Goal: Task Accomplishment & Management: Complete application form

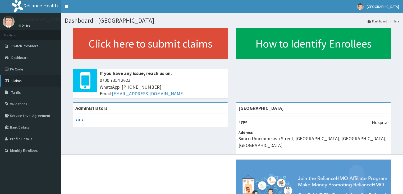
click at [17, 82] on span "Claims" at bounding box center [16, 81] width 10 height 5
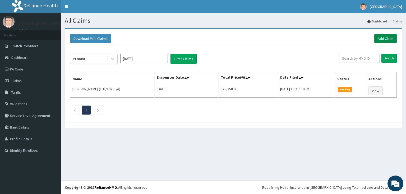
click at [384, 36] on link "Add Claim" at bounding box center [385, 38] width 22 height 9
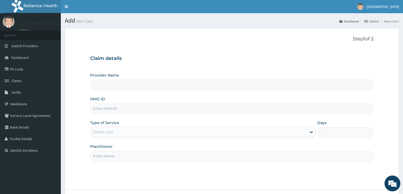
type input "[GEOGRAPHIC_DATA]"
click at [122, 107] on input "HMO ID" at bounding box center [232, 109] width 284 height 10
paste input "RGI/10067/A"
type input "RGI/10067/A"
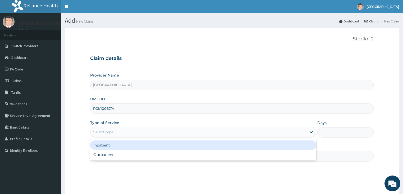
click at [108, 132] on div "Select type" at bounding box center [103, 132] width 20 height 5
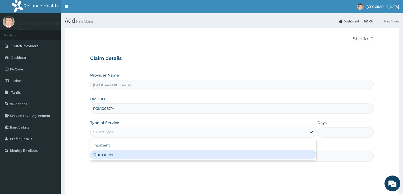
click at [101, 152] on div "Outpatient" at bounding box center [203, 155] width 226 height 10
type input "1"
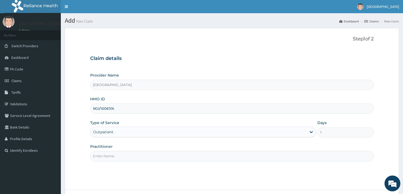
click at [115, 158] on input "Practitioner" at bounding box center [232, 156] width 284 height 10
type input "[PERSON_NAME]"
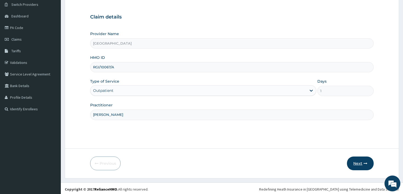
scroll to position [43, 0]
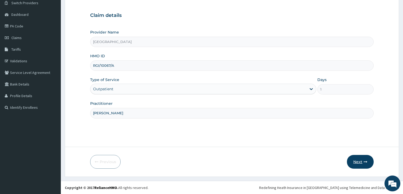
click at [360, 157] on button "Next" at bounding box center [360, 162] width 27 height 14
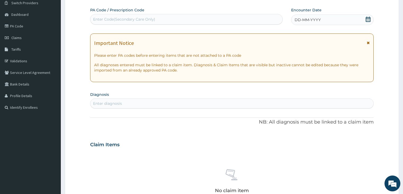
scroll to position [0, 0]
click at [367, 18] on icon at bounding box center [368, 19] width 5 height 5
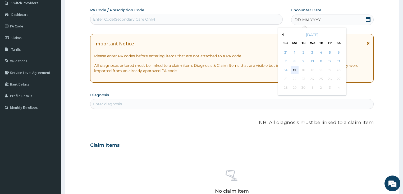
click at [296, 68] on div "15" at bounding box center [295, 70] width 8 height 8
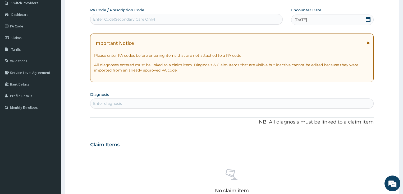
click at [140, 103] on div "Enter diagnosis" at bounding box center [231, 103] width 283 height 8
type input "[MEDICAL_DATA]"
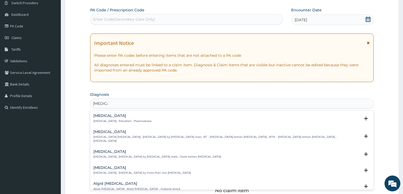
click at [110, 117] on h4 "[MEDICAL_DATA]" at bounding box center [122, 116] width 58 height 4
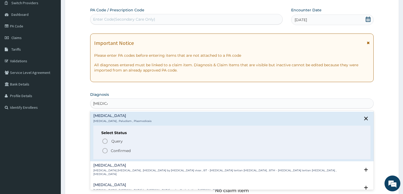
click at [105, 150] on icon "status option filled" at bounding box center [105, 151] width 6 height 6
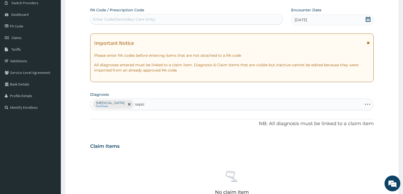
type input "[MEDICAL_DATA]"
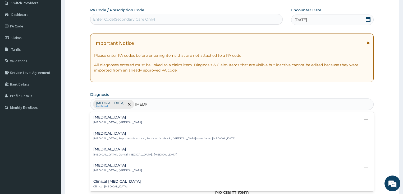
click at [111, 118] on h4 "[MEDICAL_DATA]" at bounding box center [117, 118] width 49 height 4
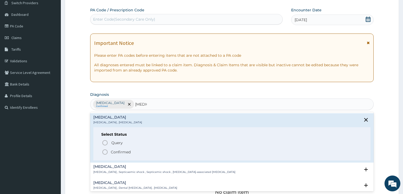
click at [105, 150] on circle "status option filled" at bounding box center [105, 152] width 5 height 5
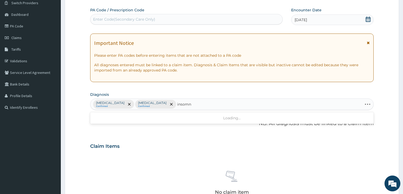
type input "insomni"
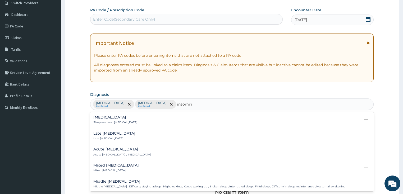
click at [102, 118] on h4 "[MEDICAL_DATA]" at bounding box center [115, 118] width 44 height 4
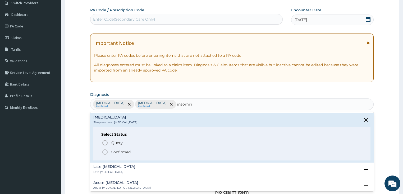
click at [104, 152] on icon "status option filled" at bounding box center [105, 152] width 6 height 6
click at [104, 152] on div "Claim Items No claim item" at bounding box center [232, 177] width 284 height 76
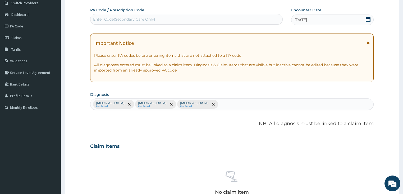
click at [198, 100] on div "[MEDICAL_DATA] Confirmed [MEDICAL_DATA] Confirmed [MEDICAL_DATA] Confirmed" at bounding box center [231, 104] width 283 height 11
type input "myal"
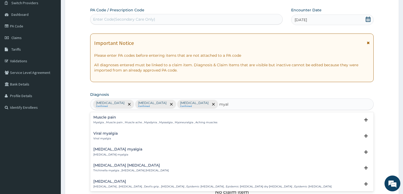
click at [128, 120] on div "Muscle pain Myalgia , Muscle pain , Muscle ache , Myodynia , Myosalgia , Myoneu…" at bounding box center [155, 120] width 124 height 9
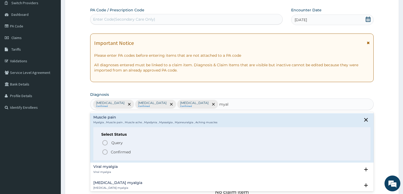
click at [113, 153] on p "Confirmed" at bounding box center [121, 152] width 20 height 5
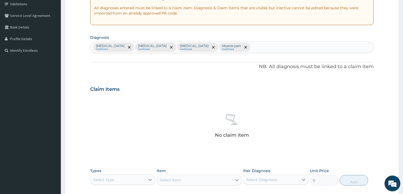
scroll to position [186, 0]
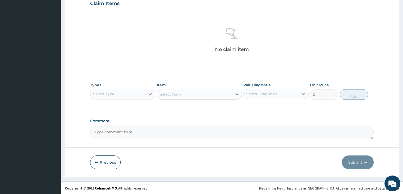
click at [116, 89] on div "Select Type" at bounding box center [122, 94] width 65 height 11
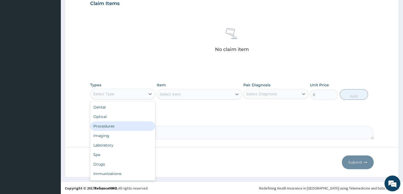
click at [117, 126] on div "Procedures" at bounding box center [122, 127] width 65 height 10
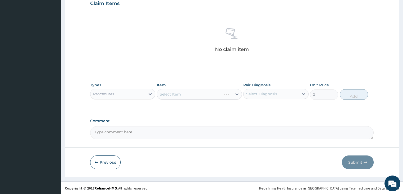
click at [175, 91] on div "Select Item" at bounding box center [199, 94] width 85 height 11
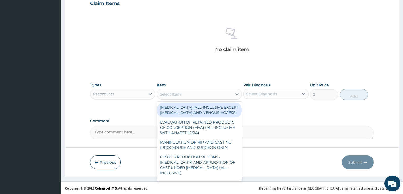
click at [178, 90] on div "Select Item" at bounding box center [194, 94] width 75 height 8
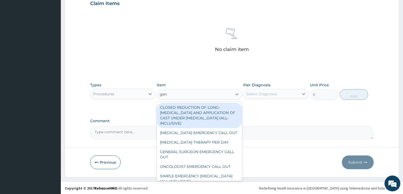
type input "gene"
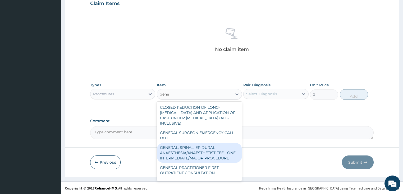
scroll to position [21, 0]
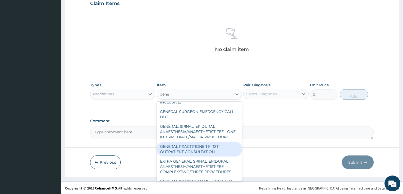
click at [195, 157] on div "GENERAL PRACTITIONER FIRST OUTPATIENT CONSULTATION" at bounding box center [199, 149] width 85 height 15
type input "3750"
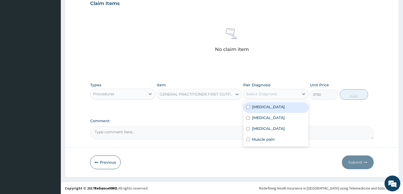
click at [291, 95] on div "Select Diagnosis" at bounding box center [271, 94] width 55 height 8
click at [278, 107] on div "[MEDICAL_DATA]" at bounding box center [275, 107] width 65 height 11
checkbox input "true"
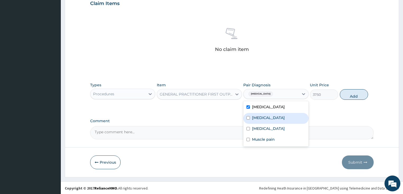
drag, startPoint x: 273, startPoint y: 119, endPoint x: 335, endPoint y: 100, distance: 65.0
click at [273, 119] on div "[MEDICAL_DATA]" at bounding box center [275, 118] width 65 height 11
checkbox input "true"
click at [344, 93] on button "Add" at bounding box center [354, 94] width 28 height 11
type input "0"
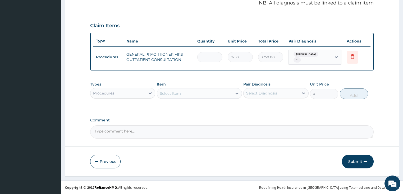
scroll to position [161, 0]
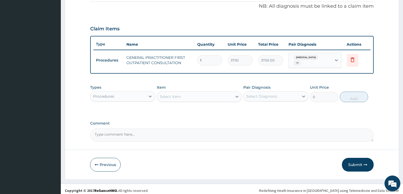
click at [117, 96] on div "Procedures" at bounding box center [117, 96] width 55 height 8
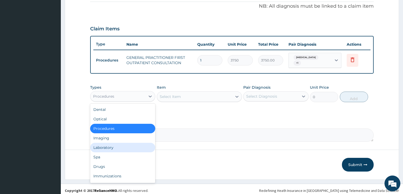
click at [130, 145] on div "Laboratory" at bounding box center [122, 148] width 65 height 10
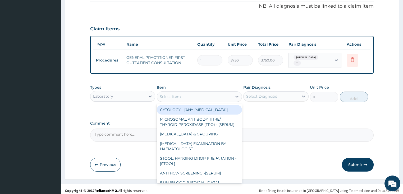
click at [183, 93] on div "Select Item" at bounding box center [194, 97] width 75 height 8
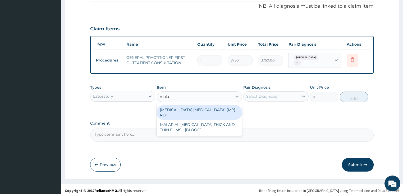
type input "malar"
click at [182, 107] on div "[MEDICAL_DATA] [MEDICAL_DATA] (MP) RDT" at bounding box center [199, 112] width 85 height 15
type input "2000"
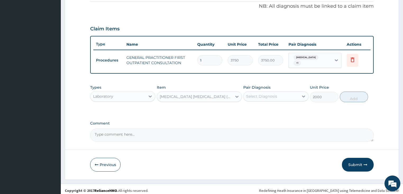
click at [283, 100] on div "Types Laboratory Item option [MEDICAL_DATA] [MEDICAL_DATA] (MP) RDT, selected. …" at bounding box center [232, 93] width 284 height 23
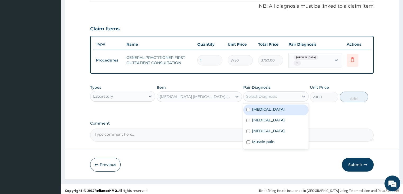
click at [283, 92] on div "Select Diagnosis" at bounding box center [271, 96] width 55 height 8
click at [275, 107] on div "[MEDICAL_DATA]" at bounding box center [275, 110] width 65 height 11
checkbox input "true"
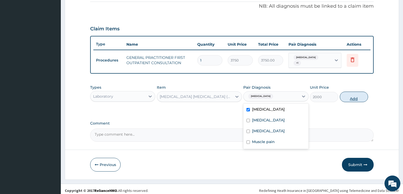
click at [348, 93] on button "Add" at bounding box center [354, 97] width 28 height 11
type input "0"
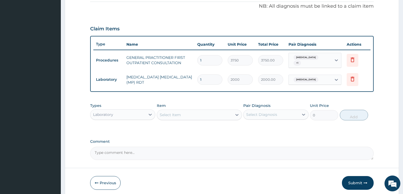
click at [176, 111] on div "Select Item" at bounding box center [194, 115] width 75 height 8
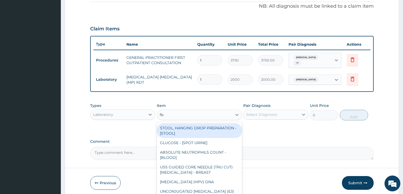
type input "fbc"
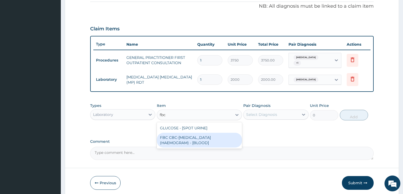
click at [179, 135] on div "FBC CBC-[MEDICAL_DATA] (HAEMOGRAM) - [BLOOD]" at bounding box center [199, 140] width 85 height 15
type input "5000"
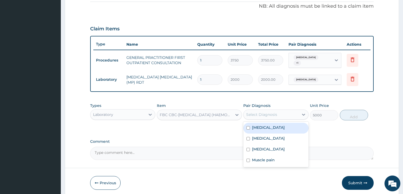
click at [274, 110] on div "Select Diagnosis" at bounding box center [275, 115] width 65 height 10
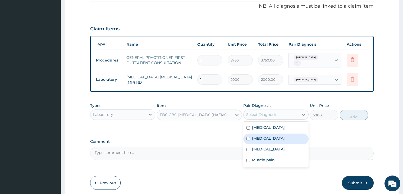
drag, startPoint x: 265, startPoint y: 130, endPoint x: 265, endPoint y: 133, distance: 2.9
click at [265, 133] on div "[MEDICAL_DATA] [MEDICAL_DATA] [MEDICAL_DATA] Muscle pain" at bounding box center [275, 144] width 65 height 45
click at [265, 134] on div "[MEDICAL_DATA]" at bounding box center [275, 139] width 65 height 11
checkbox input "true"
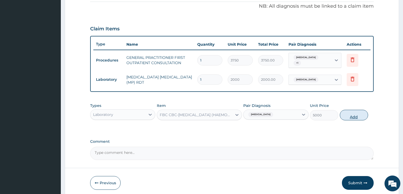
click at [363, 114] on button "Add" at bounding box center [354, 115] width 28 height 11
type input "0"
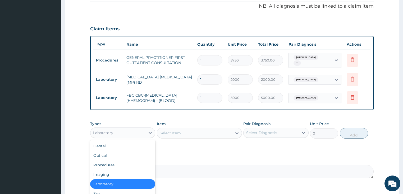
click at [115, 133] on div "Laboratory" at bounding box center [117, 133] width 55 height 8
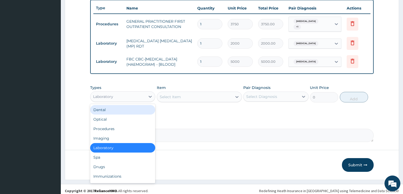
scroll to position [197, 0]
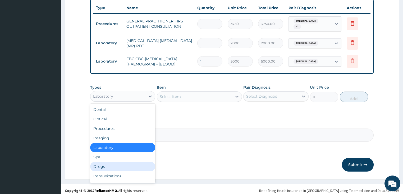
click at [105, 162] on div "Drugs" at bounding box center [122, 167] width 65 height 10
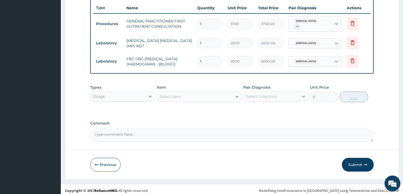
click at [185, 93] on div "Select Item" at bounding box center [194, 97] width 75 height 8
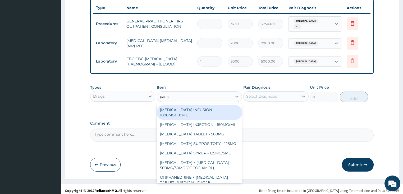
type input "parace"
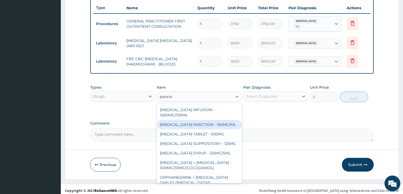
click at [192, 121] on div "[MEDICAL_DATA] INJECTION - 150MG/ML" at bounding box center [199, 125] width 85 height 10
type input "560"
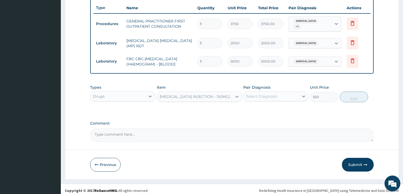
click at [274, 94] on div "Select Diagnosis" at bounding box center [261, 96] width 31 height 5
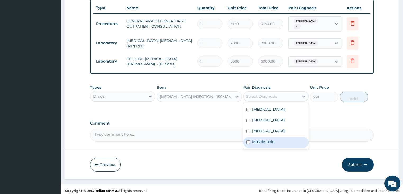
click at [261, 139] on label "Muscle pain" at bounding box center [263, 141] width 23 height 5
checkbox input "true"
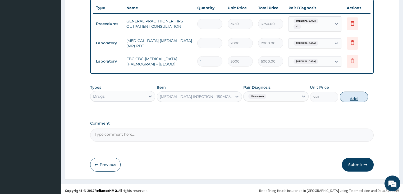
click at [361, 96] on button "Add" at bounding box center [354, 97] width 28 height 11
type input "0"
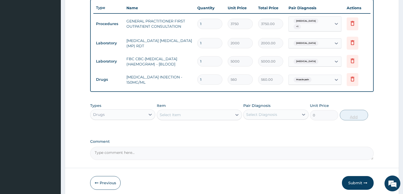
type input "0.00"
type input "3"
type input "1680.00"
type input "3"
click at [171, 112] on div "Select Item" at bounding box center [170, 114] width 21 height 5
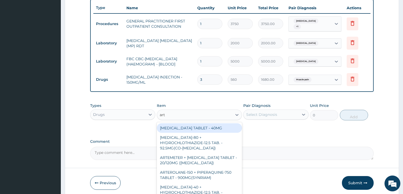
type input "arte"
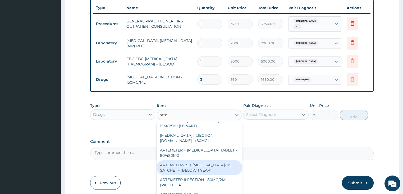
scroll to position [106, 0]
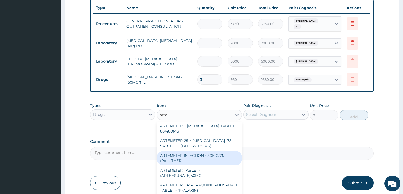
click at [215, 154] on div "ARTEMETER INJECTION - 80MG/2ML (PALUTHER)" at bounding box center [199, 158] width 85 height 15
type input "700"
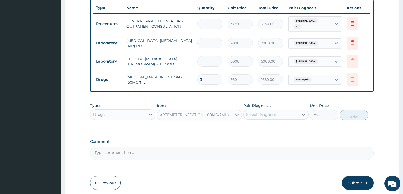
click at [270, 112] on div "Select Diagnosis" at bounding box center [261, 114] width 31 height 5
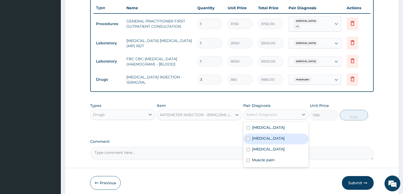
click at [269, 123] on div "[MEDICAL_DATA]" at bounding box center [275, 128] width 65 height 11
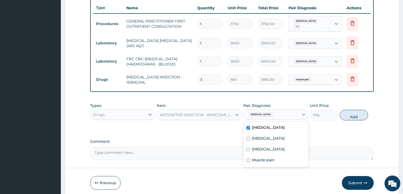
checkbox input "true"
click at [349, 110] on button "Add" at bounding box center [354, 115] width 28 height 11
type input "0"
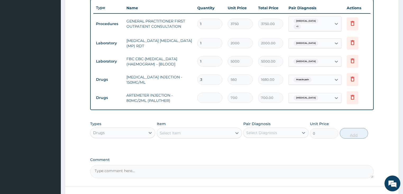
type input "0.00"
type input "6"
type input "4200.00"
type input "6"
click at [173, 131] on div "Select Item" at bounding box center [170, 133] width 21 height 5
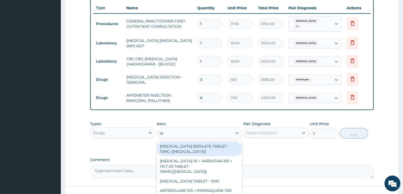
type input "ipr"
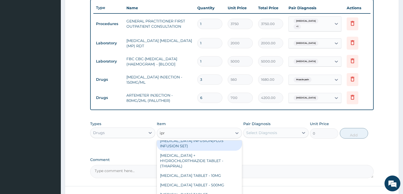
scroll to position [21, 0]
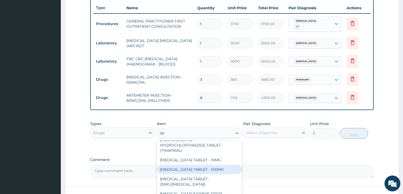
click at [194, 165] on div "[MEDICAL_DATA] TABLET - 500MG" at bounding box center [199, 170] width 85 height 10
type input "196"
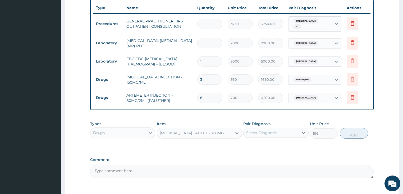
click at [280, 132] on div "Select Diagnosis" at bounding box center [271, 133] width 55 height 8
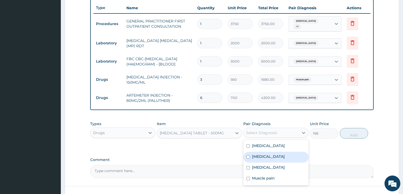
click at [273, 152] on div "[MEDICAL_DATA]" at bounding box center [275, 157] width 65 height 11
checkbox input "true"
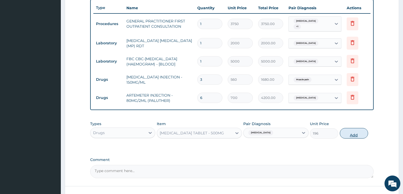
click at [365, 131] on button "Add" at bounding box center [354, 133] width 28 height 11
type input "0"
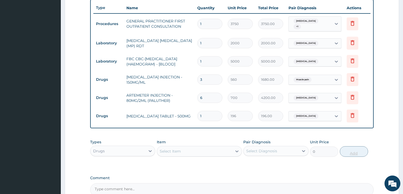
type input "10"
type input "1960.00"
type input "10"
click at [196, 149] on div "Select Item" at bounding box center [194, 151] width 75 height 8
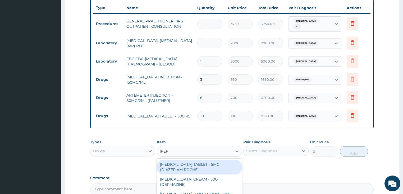
type input "diaze"
click at [209, 166] on div "[MEDICAL_DATA] TABLET - 5MG (DIAZEPIAM ROCHE)" at bounding box center [199, 167] width 85 height 15
type input "280"
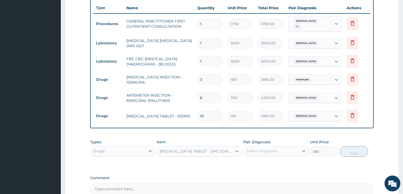
click at [277, 147] on div "Select Diagnosis" at bounding box center [271, 151] width 55 height 8
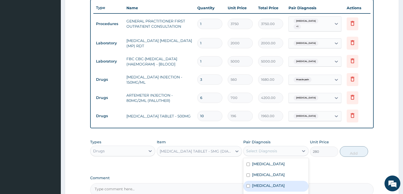
click at [270, 186] on div "[MEDICAL_DATA]" at bounding box center [275, 186] width 65 height 11
checkbox input "true"
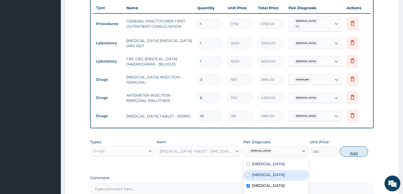
click at [351, 149] on button "Add" at bounding box center [354, 151] width 28 height 11
type input "0"
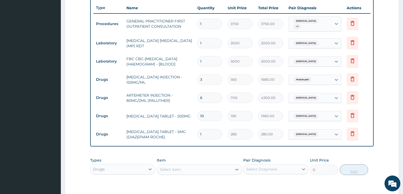
type input "0.00"
type input "5"
type input "1400.00"
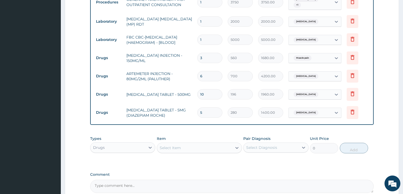
scroll to position [261, 0]
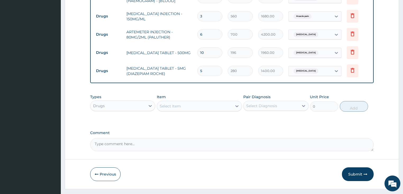
type input "5"
click at [182, 105] on div "Select Item" at bounding box center [194, 106] width 75 height 8
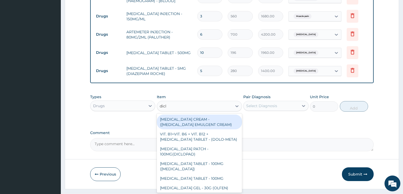
type input "diclo"
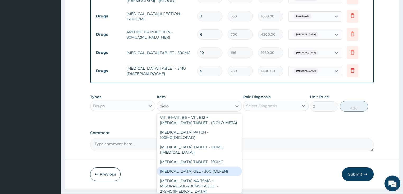
scroll to position [21, 0]
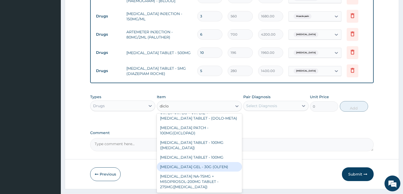
click at [210, 162] on div "[MEDICAL_DATA] GEL - 30G (OLFEN)" at bounding box center [199, 167] width 85 height 10
type input "1120"
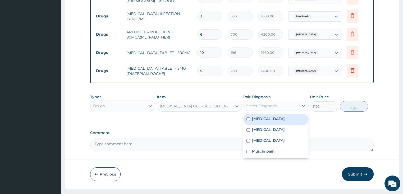
click at [296, 104] on div "Select Diagnosis" at bounding box center [271, 106] width 55 height 8
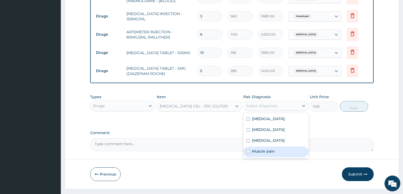
click at [273, 149] on label "Muscle pain" at bounding box center [263, 151] width 23 height 5
checkbox input "false"
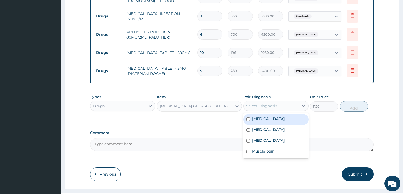
click at [274, 102] on div "Select Diagnosis" at bounding box center [271, 106] width 55 height 8
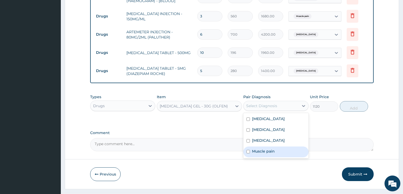
click at [261, 149] on label "Muscle pain" at bounding box center [263, 151] width 23 height 5
checkbox input "true"
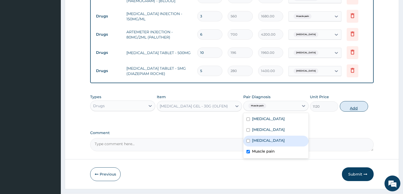
click at [353, 107] on button "Add" at bounding box center [354, 106] width 28 height 11
type input "0"
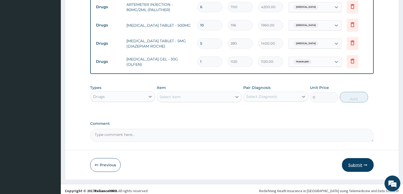
click at [359, 159] on button "Submit" at bounding box center [358, 165] width 32 height 14
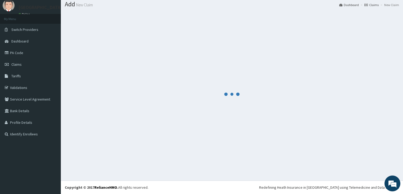
scroll to position [16, 0]
